Goal: Check status

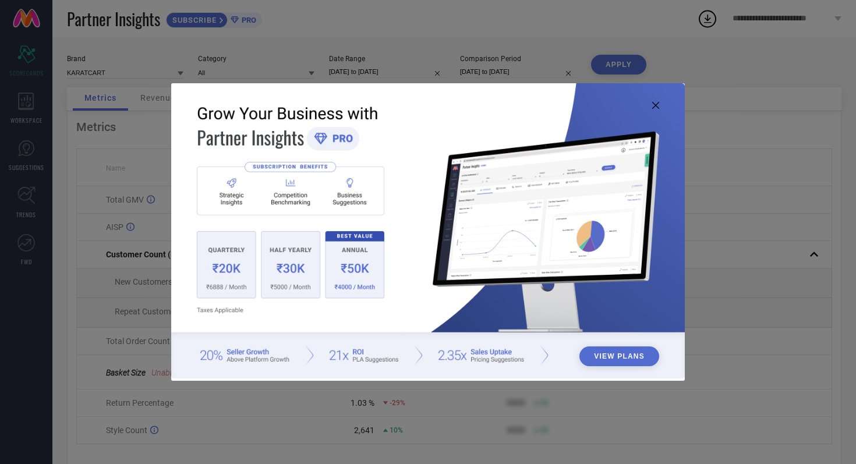
click at [659, 104] on icon at bounding box center [655, 105] width 7 height 7
